Goal: Check status

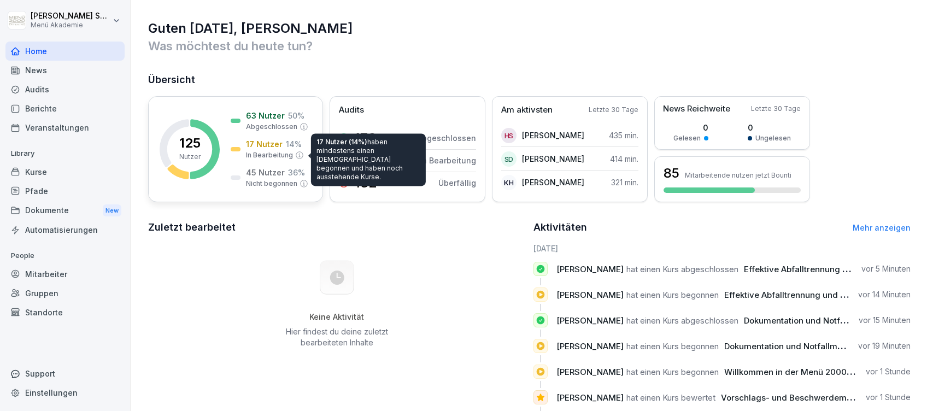
click at [287, 152] on p "In Bearbeitung" at bounding box center [269, 155] width 47 height 10
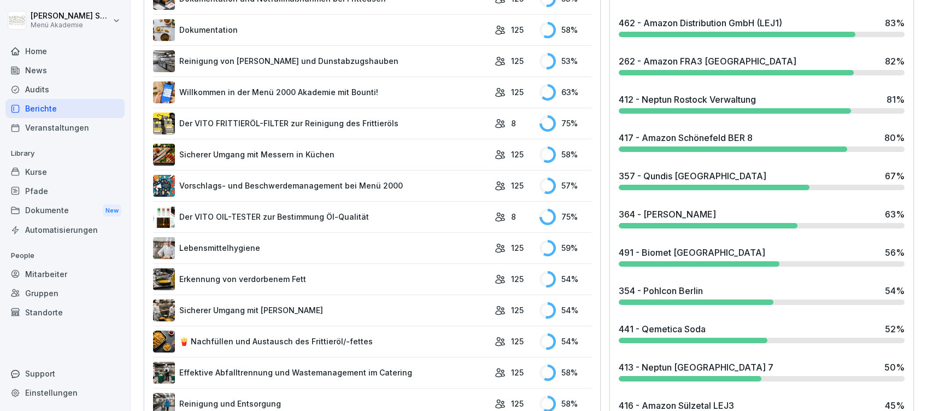
scroll to position [437, 0]
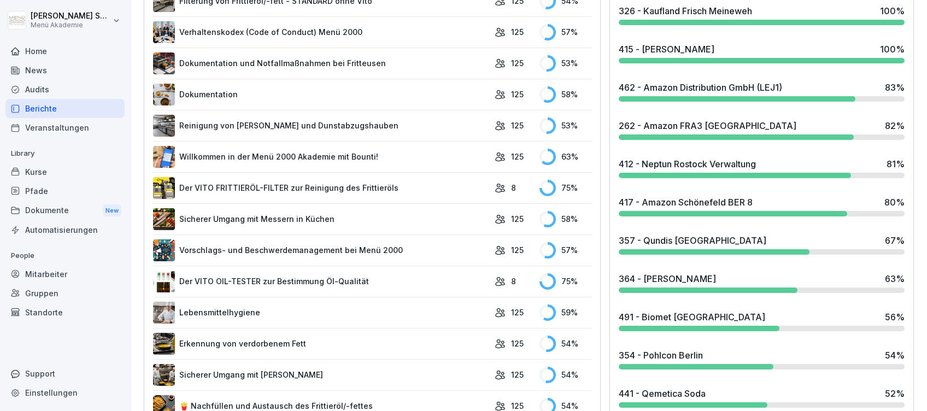
click at [457, 44] on div "415 - [PERSON_NAME]" at bounding box center [667, 49] width 96 height 13
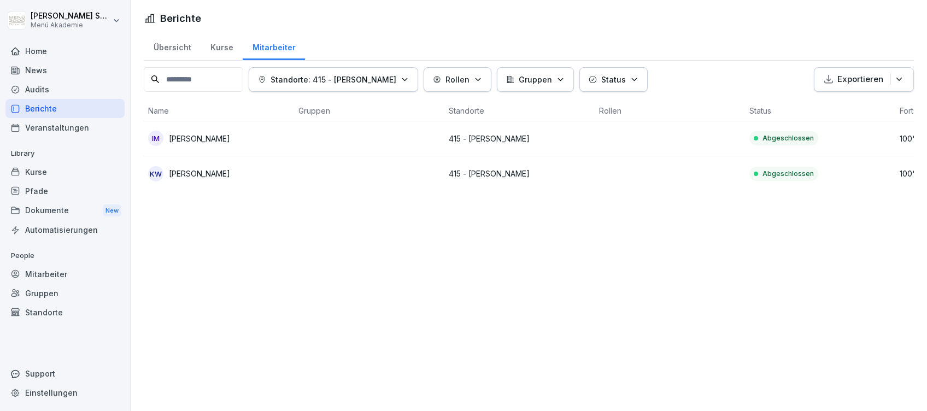
click at [23, 45] on div "Home" at bounding box center [64, 51] width 119 height 19
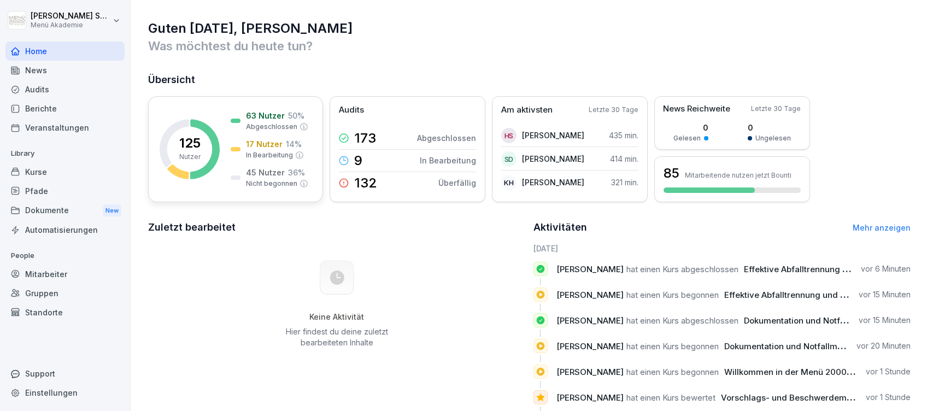
click at [228, 118] on div "125 Nutzer 63 Nutzer 50 % Abgeschlossen 17 Nutzer 14 % In Bearbeitung 45 Nutzer…" at bounding box center [235, 149] width 175 height 106
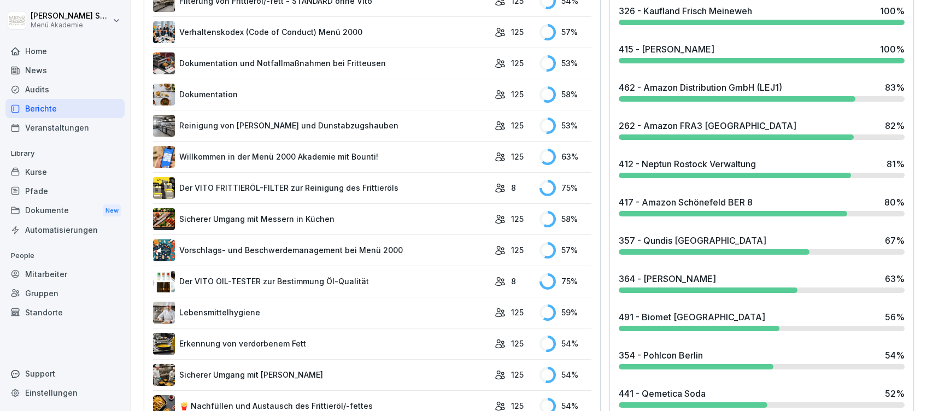
scroll to position [510, 0]
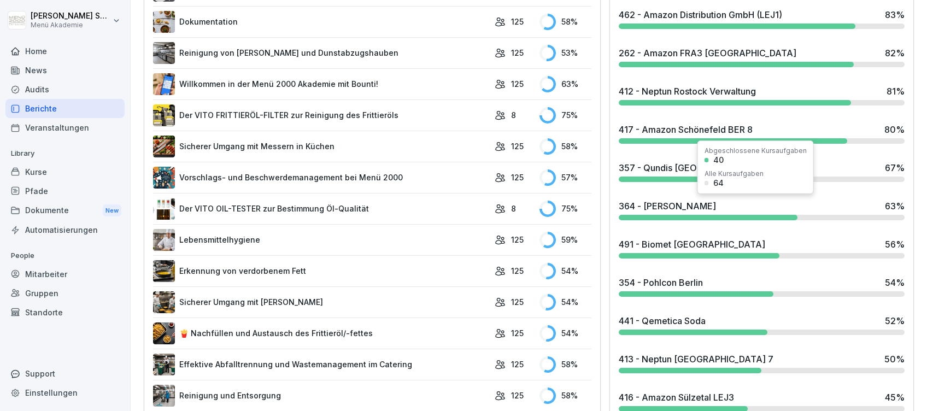
click at [457, 205] on div "364 - [PERSON_NAME] 63 %" at bounding box center [762, 205] width 286 height 13
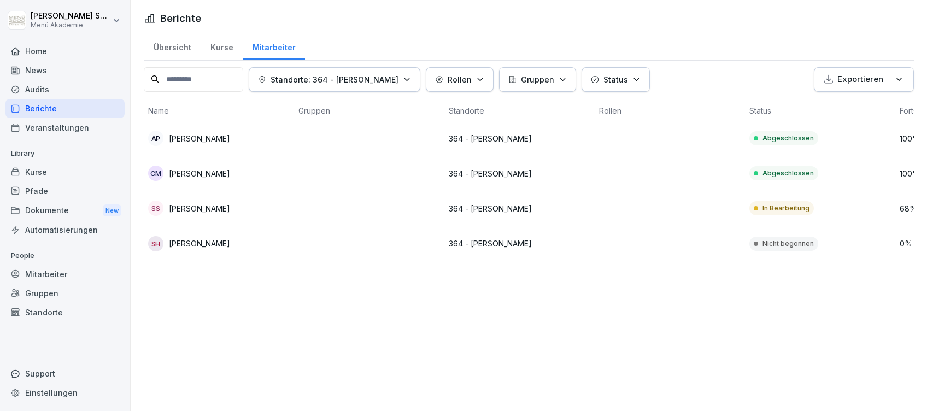
click at [26, 51] on div "Home" at bounding box center [64, 51] width 119 height 19
